Goal: Task Accomplishment & Management: Manage account settings

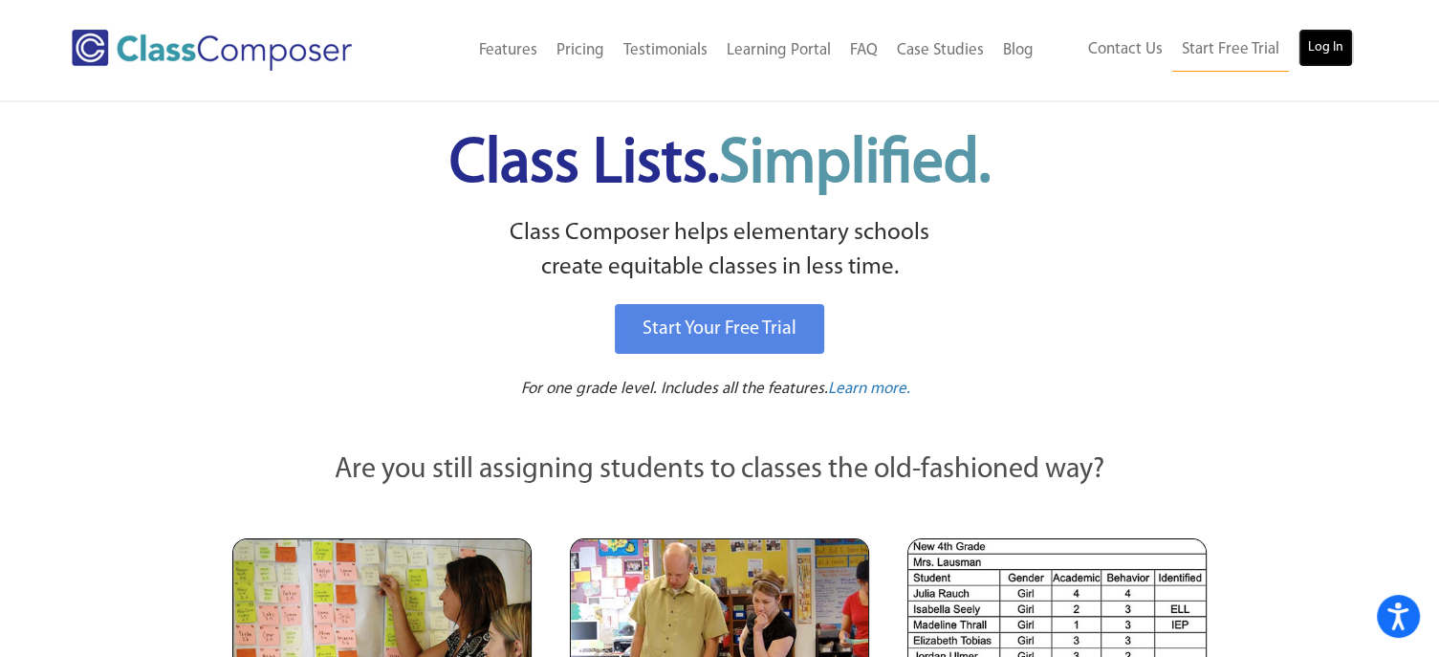
click at [1325, 44] on link "Log In" at bounding box center [1325, 48] width 54 height 38
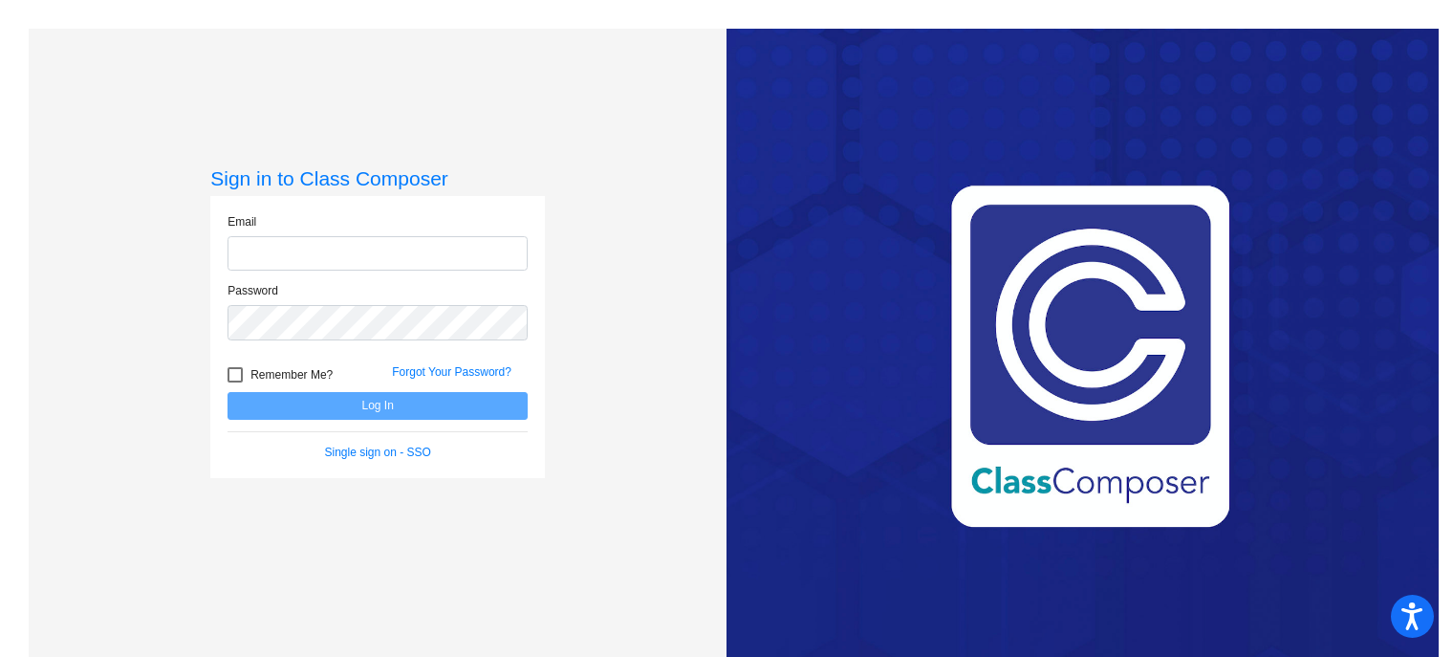
type input "[PERSON_NAME][EMAIL_ADDRESS][DOMAIN_NAME]"
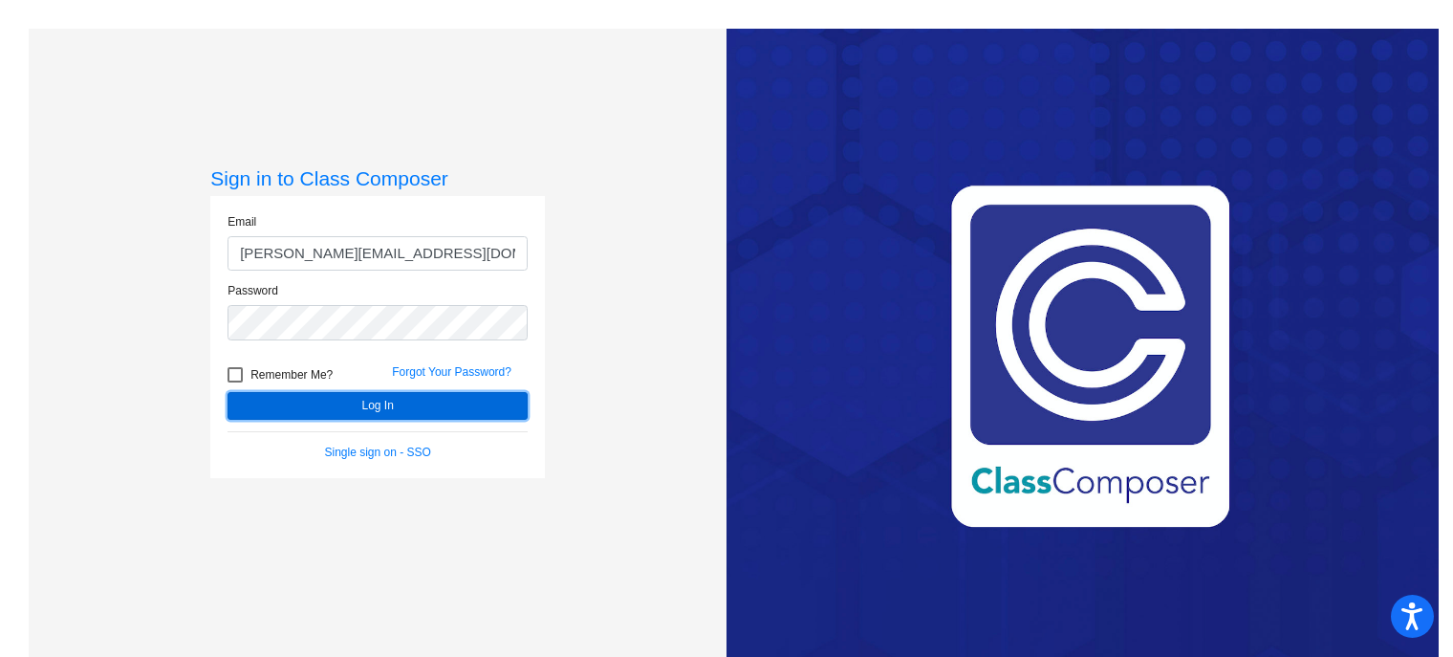
click at [334, 400] on button "Log In" at bounding box center [378, 406] width 300 height 28
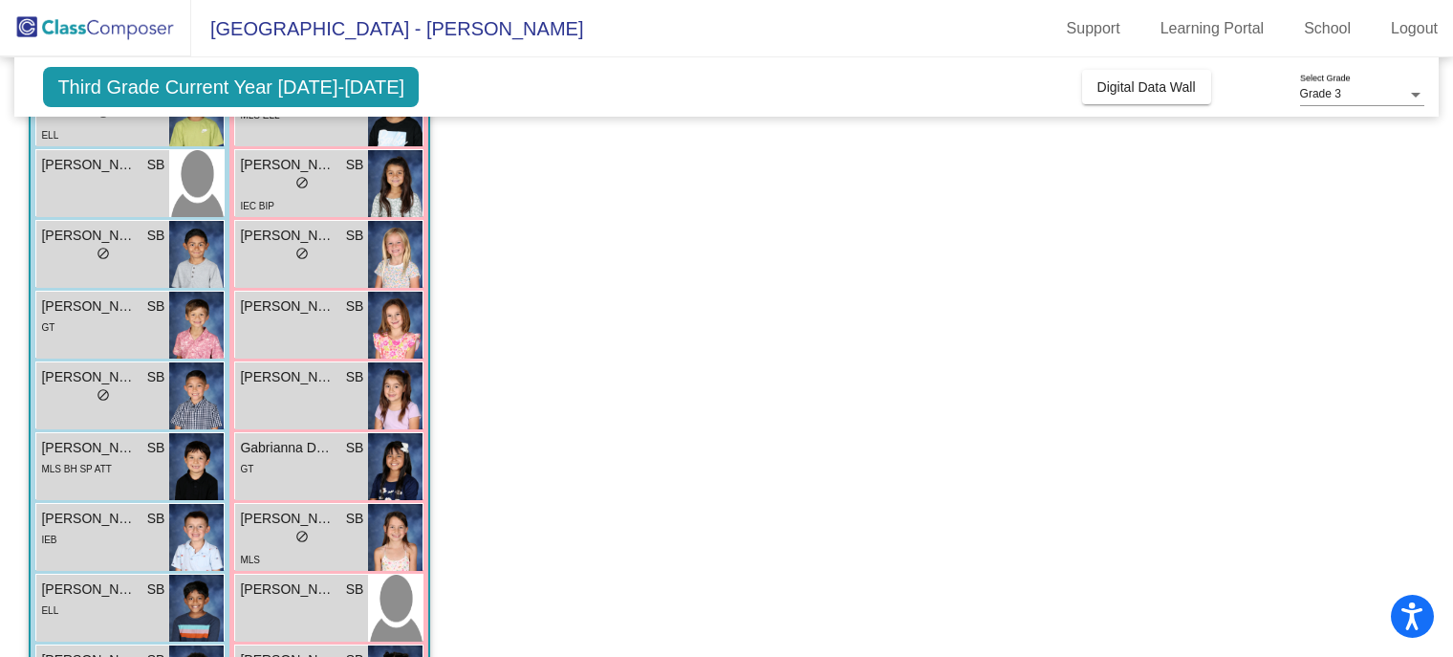
scroll to position [298, 0]
click at [292, 175] on div "lock do_not_disturb_alt" at bounding box center [301, 185] width 123 height 20
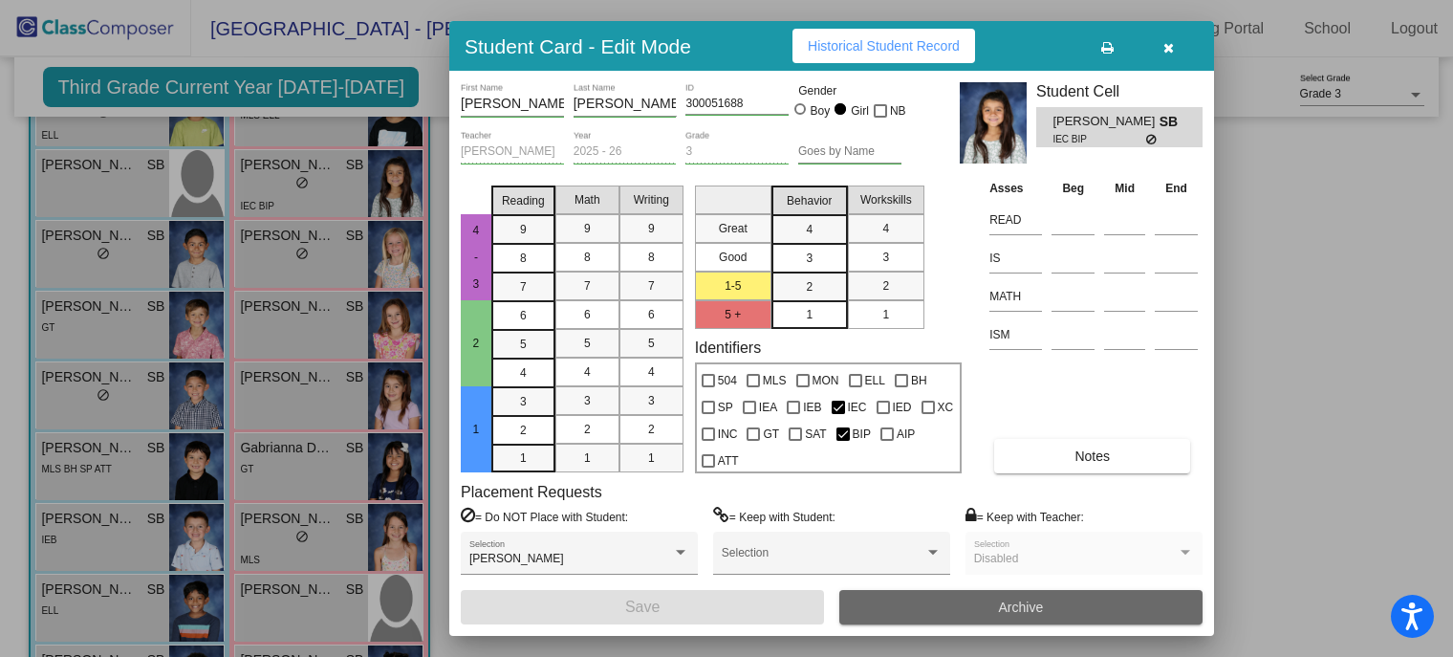
click at [985, 601] on button "Archive" at bounding box center [1020, 607] width 363 height 34
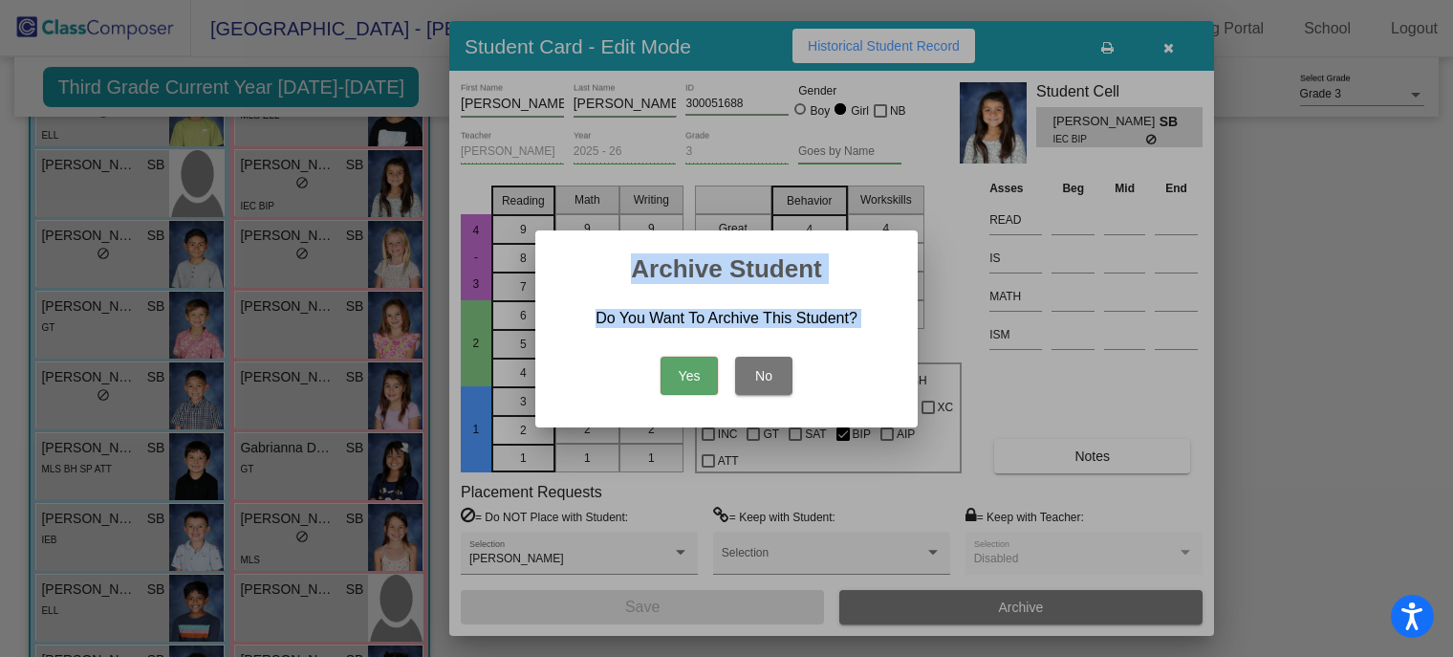
drag, startPoint x: 985, startPoint y: 601, endPoint x: 692, endPoint y: 374, distance: 370.6
click at [692, 374] on div "Student Card - Edit Mode Historical Student Record [PERSON_NAME] First Name [PE…" at bounding box center [726, 328] width 1453 height 657
click at [692, 374] on button "Yes" at bounding box center [689, 376] width 57 height 38
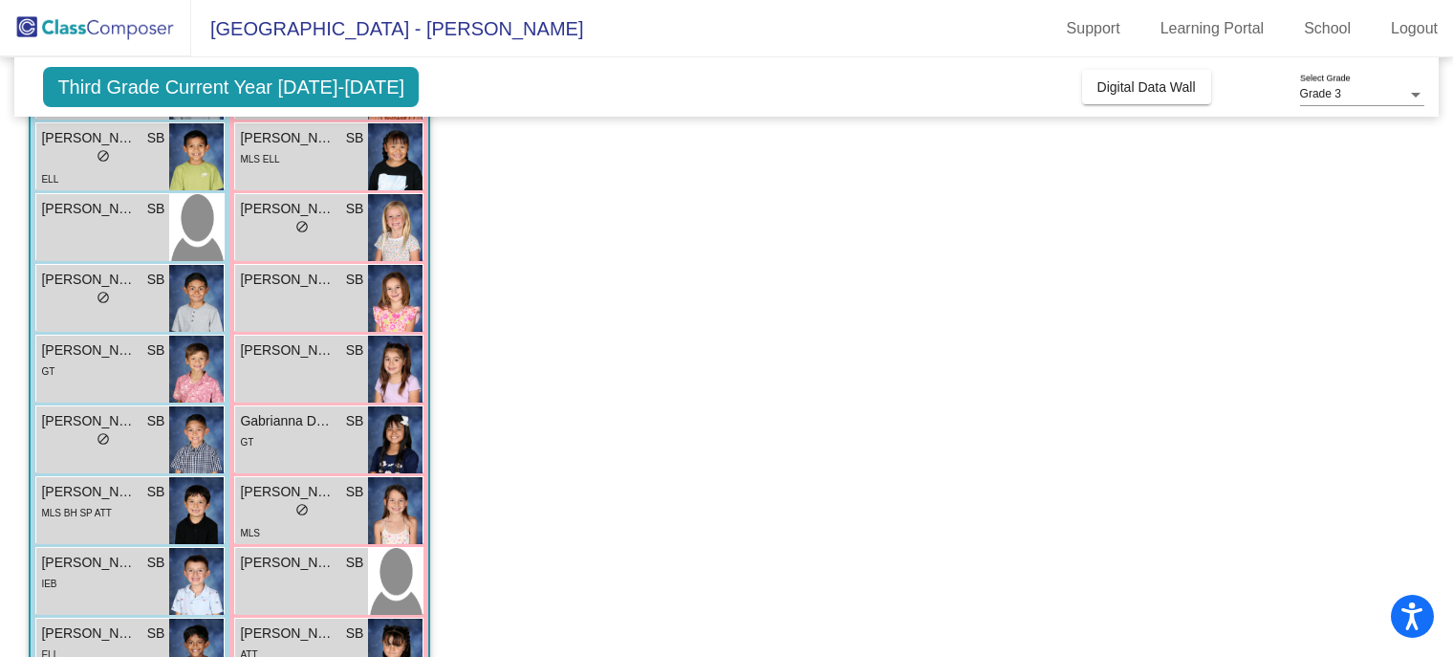
scroll to position [336, 0]
